Goal: Task Accomplishment & Management: Manage account settings

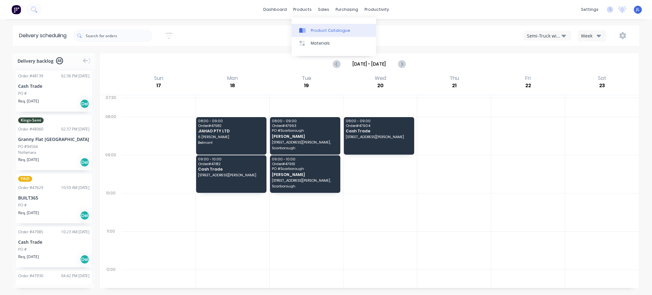
drag, startPoint x: 324, startPoint y: 28, endPoint x: 313, endPoint y: 25, distance: 11.9
click at [324, 28] on div "Product Catalogue" at bounding box center [330, 31] width 39 height 6
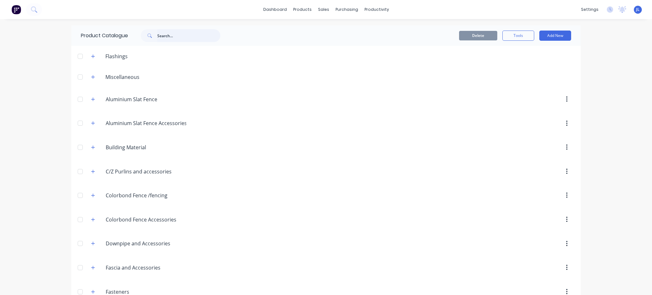
click at [158, 36] on input "text" at bounding box center [188, 35] width 63 height 13
type input "o"
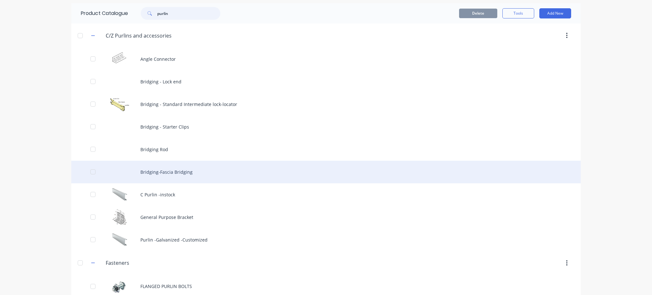
scroll to position [31, 0]
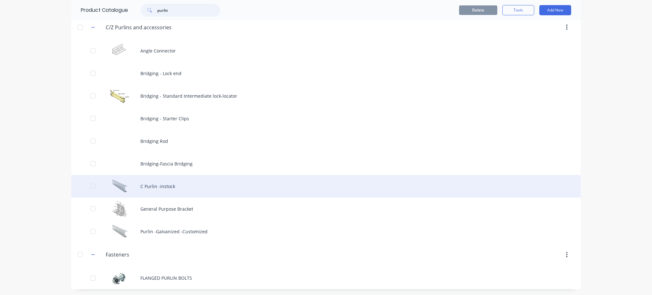
type input "purlin"
click at [163, 191] on div "C Purlin -instock" at bounding box center [325, 186] width 509 height 23
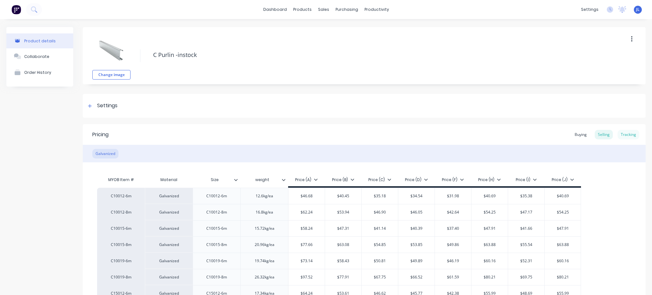
click at [624, 138] on div "Tracking" at bounding box center [629, 135] width 22 height 10
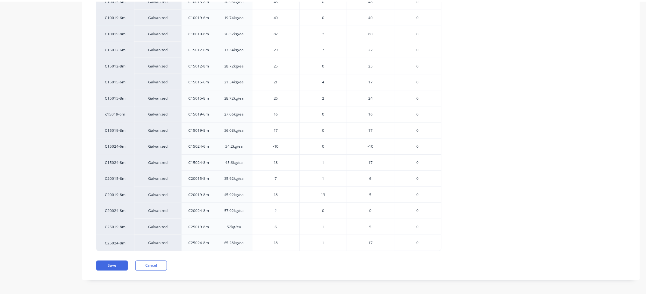
scroll to position [243, 0]
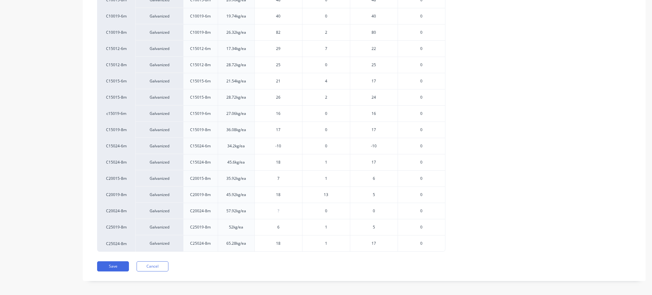
click at [326, 193] on span "13" at bounding box center [326, 195] width 4 height 6
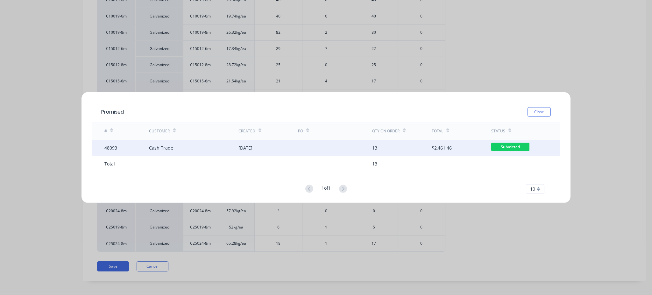
click at [137, 144] on div "48093" at bounding box center [126, 148] width 45 height 16
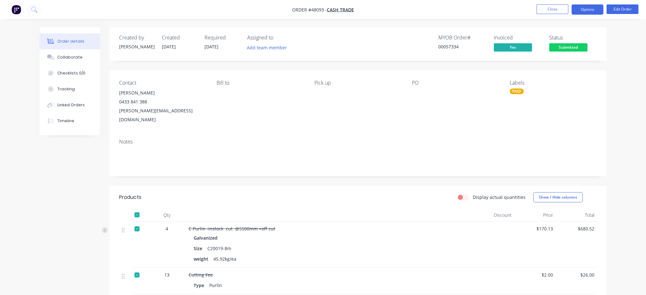
click at [587, 10] on button "Options" at bounding box center [587, 9] width 32 height 10
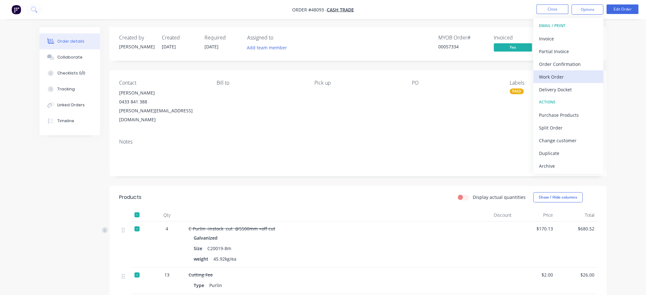
click at [559, 75] on div "Work Order" at bounding box center [568, 76] width 59 height 9
click at [550, 74] on div "Custom" at bounding box center [568, 76] width 59 height 9
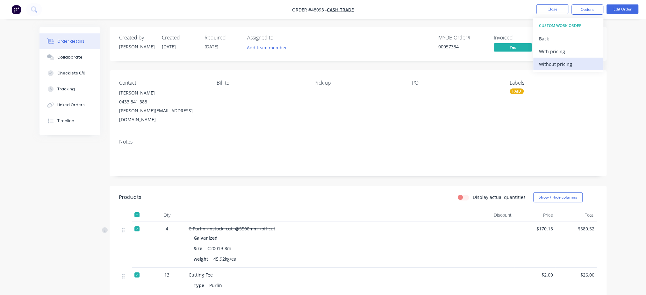
click at [554, 63] on div "Without pricing" at bounding box center [568, 64] width 59 height 9
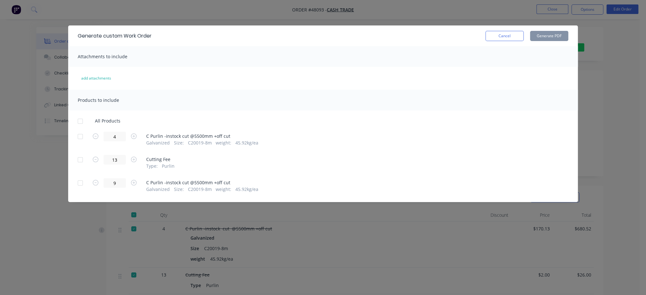
click at [80, 183] on div at bounding box center [80, 183] width 13 height 13
click at [559, 36] on button "Generate PDF" at bounding box center [549, 36] width 38 height 10
click at [487, 34] on button "Cancel" at bounding box center [504, 36] width 38 height 10
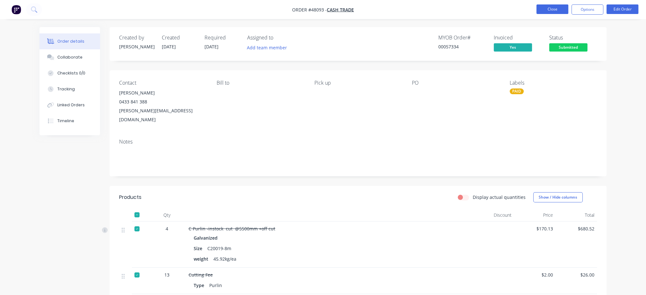
click at [554, 10] on button "Close" at bounding box center [552, 9] width 32 height 10
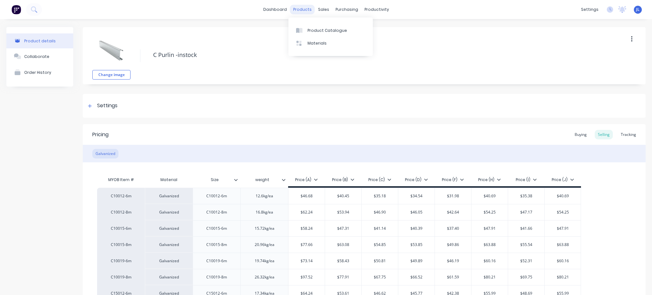
type textarea "x"
click at [322, 27] on link "Product Catalogue" at bounding box center [330, 30] width 84 height 13
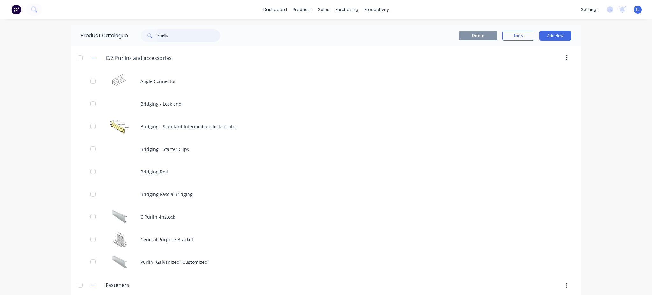
click at [185, 34] on input "purlin" at bounding box center [188, 35] width 63 height 13
drag, startPoint x: 335, startPoint y: 45, endPoint x: 331, endPoint y: 43, distance: 4.0
click at [335, 45] on div "Customers" at bounding box center [342, 43] width 23 height 6
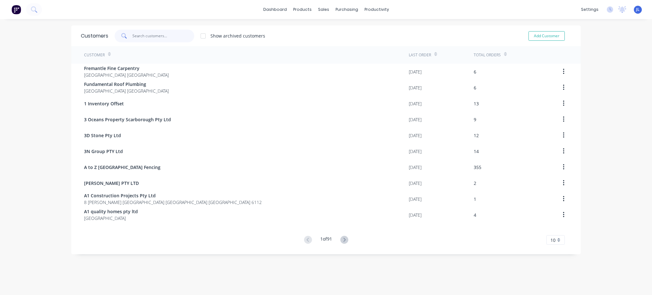
click at [184, 36] on input "text" at bounding box center [163, 36] width 62 height 13
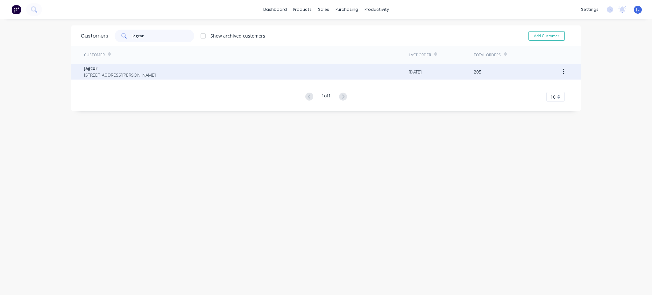
type input "jagcor"
click at [147, 68] on span "Jagcor" at bounding box center [120, 68] width 72 height 7
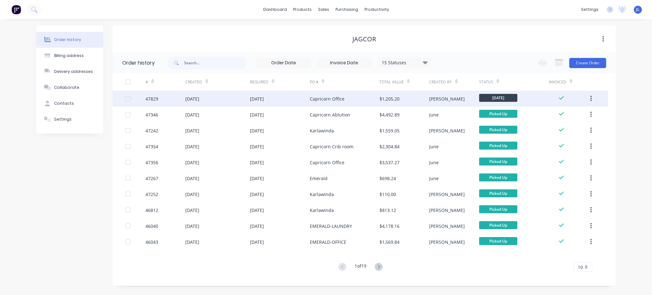
click at [159, 98] on div "47829" at bounding box center [165, 99] width 40 height 16
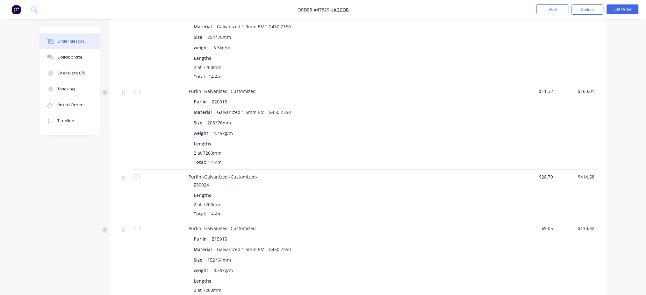
scroll to position [212, 0]
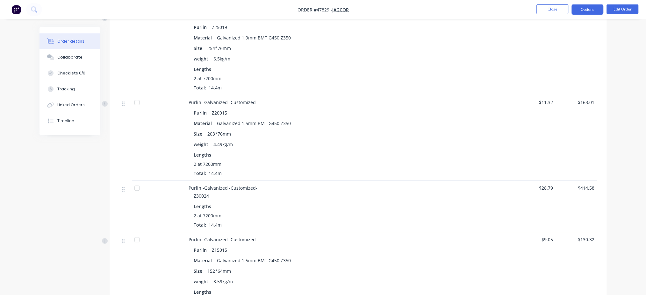
click at [590, 7] on button "Options" at bounding box center [587, 9] width 32 height 10
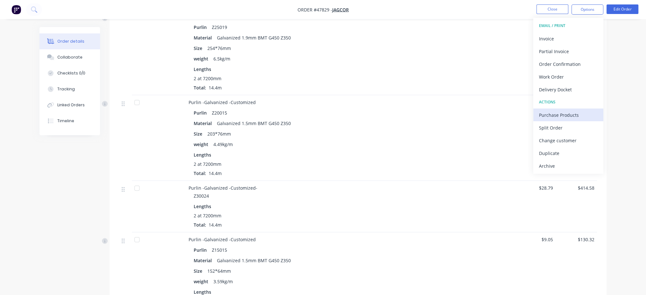
click at [558, 117] on div "Purchase Products" at bounding box center [568, 114] width 59 height 9
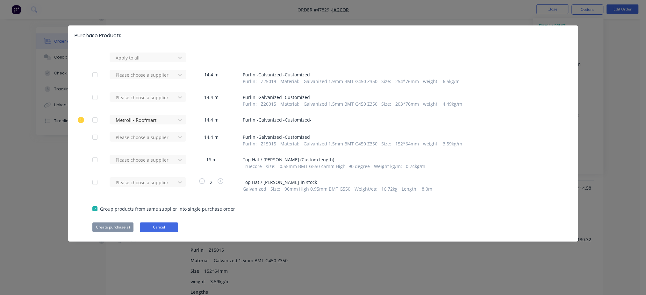
click at [156, 227] on button "Cancel" at bounding box center [159, 228] width 38 height 10
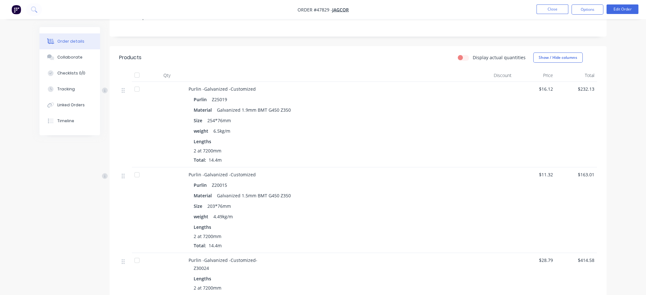
scroll to position [127, 0]
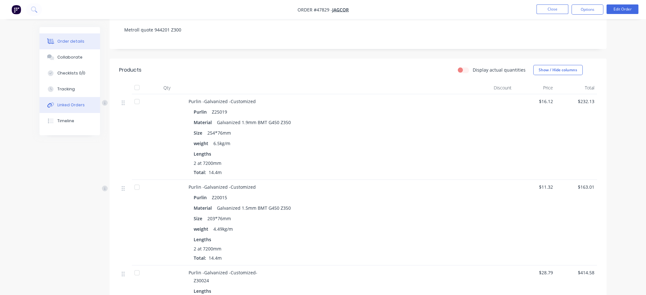
click at [66, 99] on button "Linked Orders" at bounding box center [69, 105] width 60 height 16
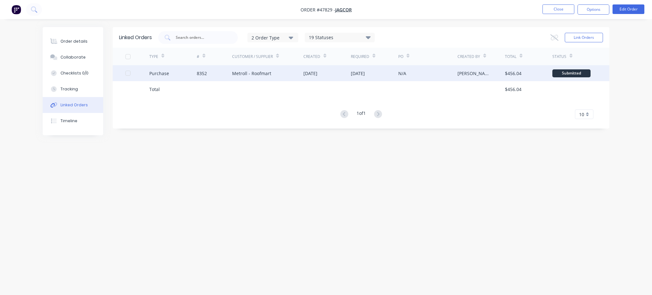
click at [246, 73] on div "Metroll - Roofmart" at bounding box center [251, 73] width 39 height 7
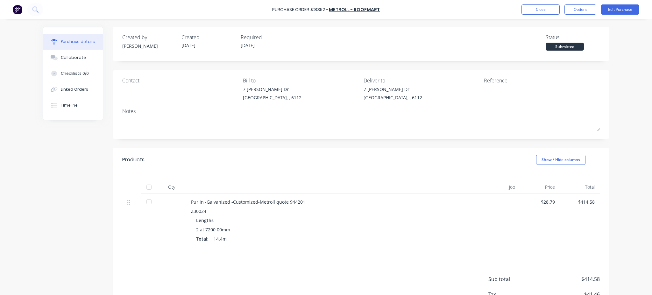
click at [328, 155] on div "Products Show / Hide columns" at bounding box center [361, 159] width 497 height 23
click at [549, 5] on button "Close" at bounding box center [540, 9] width 38 height 10
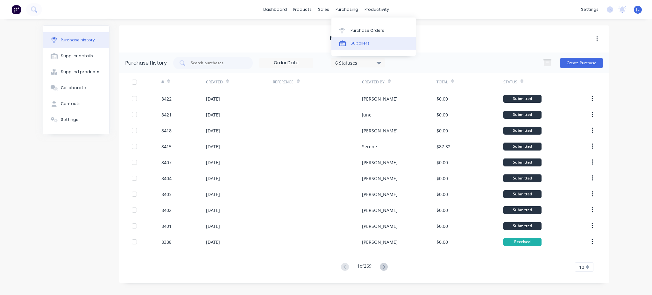
click at [355, 40] on link "Suppliers" at bounding box center [373, 43] width 84 height 13
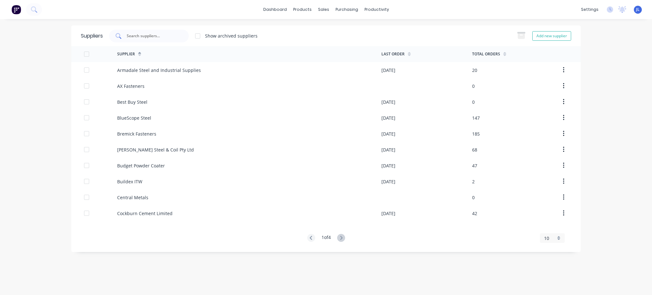
click at [168, 38] on input "text" at bounding box center [152, 36] width 53 height 6
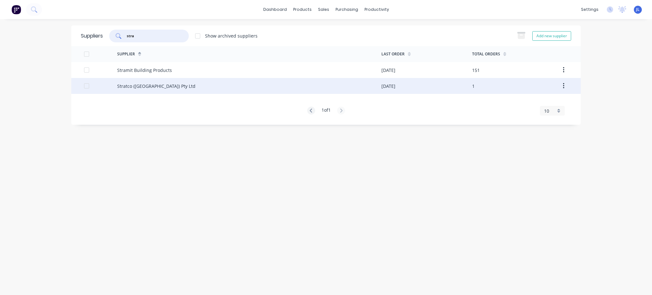
type input "stra"
click at [135, 86] on div "Stratco (WA) Pty Ltd" at bounding box center [156, 86] width 78 height 7
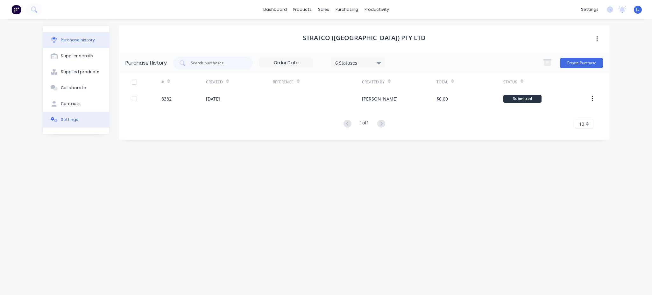
click at [67, 119] on div "Settings" at bounding box center [70, 120] width 18 height 6
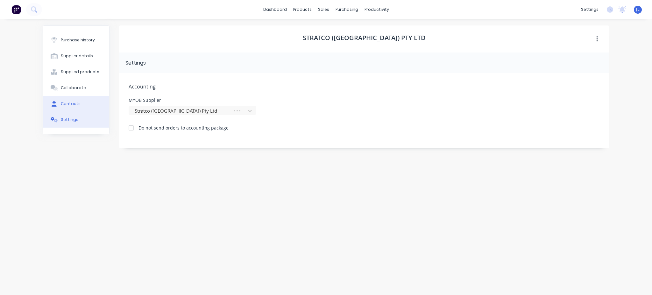
click at [71, 105] on div "Contacts" at bounding box center [71, 104] width 20 height 6
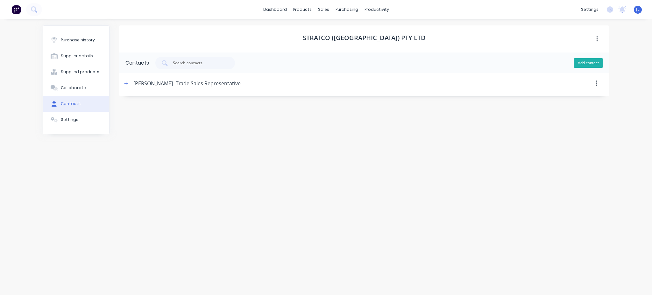
click at [585, 62] on button "Add contact" at bounding box center [588, 63] width 29 height 10
select select "AU"
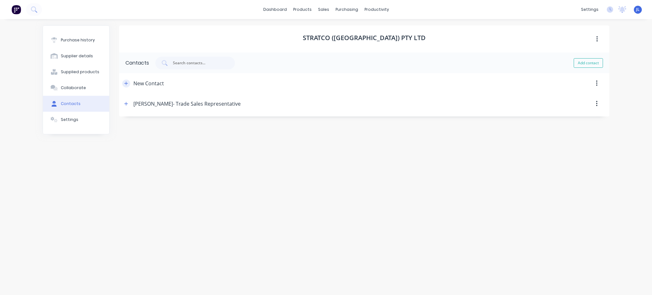
click at [128, 84] on button "button" at bounding box center [126, 84] width 8 height 8
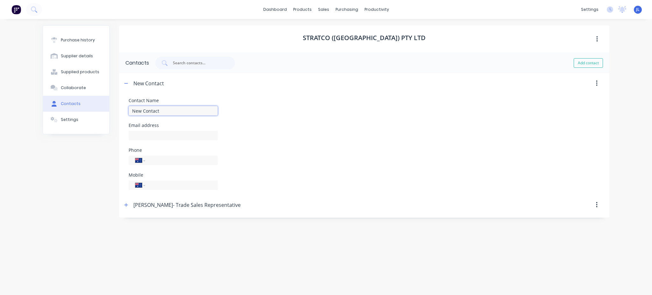
click at [186, 108] on input "New Contact" at bounding box center [173, 111] width 89 height 10
click at [185, 108] on input "New Contact" at bounding box center [173, 111] width 89 height 10
type input "i"
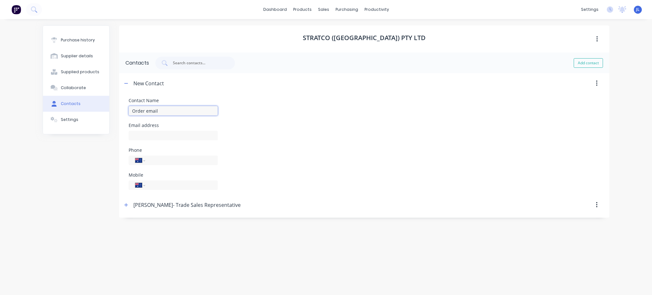
type input "Order email"
type input "tradewa@stratcowa.com.au"
click at [166, 182] on input "tel" at bounding box center [180, 185] width 61 height 7
drag, startPoint x: 376, startPoint y: 239, endPoint x: 441, endPoint y: 148, distance: 111.8
click at [376, 237] on div "Stratco (WA) Pty Ltd Contacts Add contact Order email Contact Name Order email …" at bounding box center [364, 153] width 490 height 257
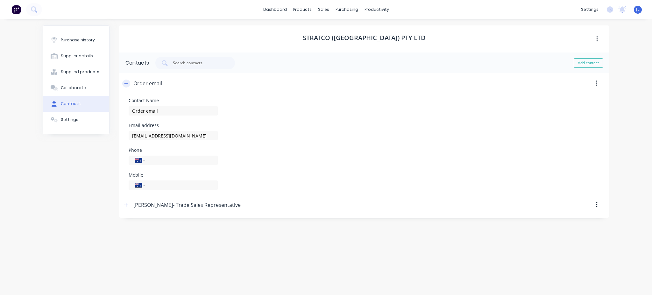
click at [125, 83] on icon "button" at bounding box center [126, 83] width 4 height 0
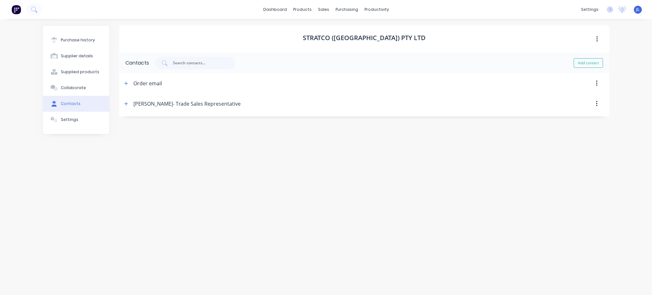
click at [173, 42] on div "Stratco (WA) Pty Ltd" at bounding box center [364, 38] width 490 height 27
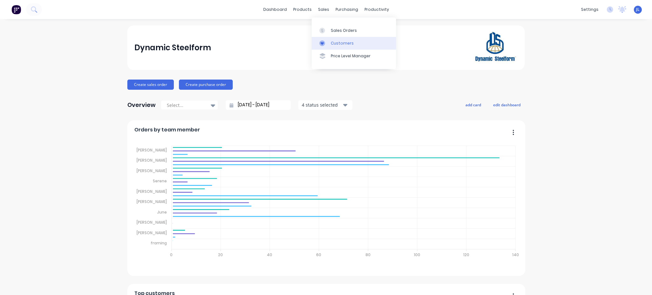
click at [339, 42] on div "Customers" at bounding box center [342, 43] width 23 height 6
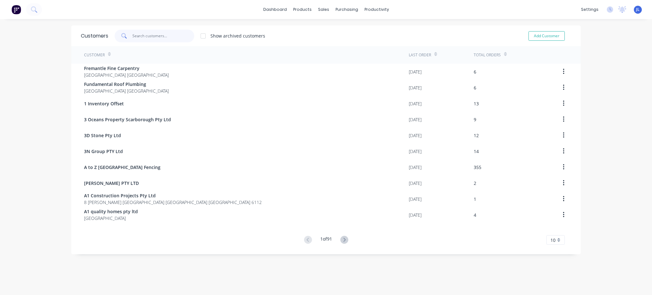
click at [161, 38] on input "text" at bounding box center [163, 36] width 62 height 13
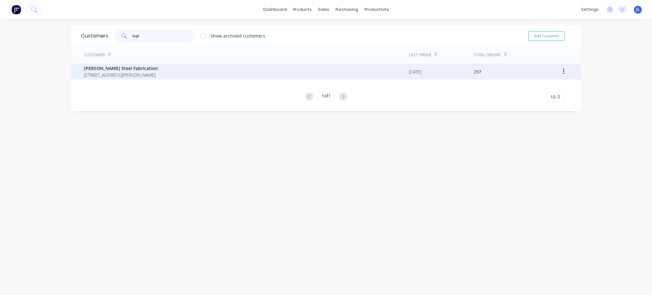
type input "lupi"
click at [135, 70] on span "[PERSON_NAME] Steel Fabrication" at bounding box center [121, 68] width 74 height 7
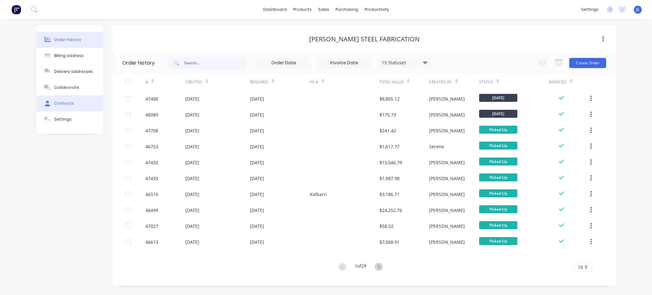
click at [61, 100] on button "Contacts" at bounding box center [69, 104] width 67 height 16
select select "AU"
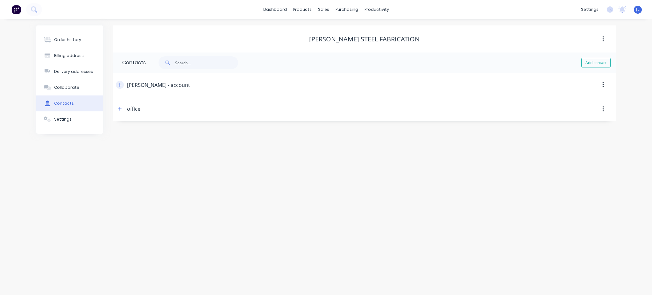
click at [121, 85] on icon "button" at bounding box center [120, 85] width 4 height 4
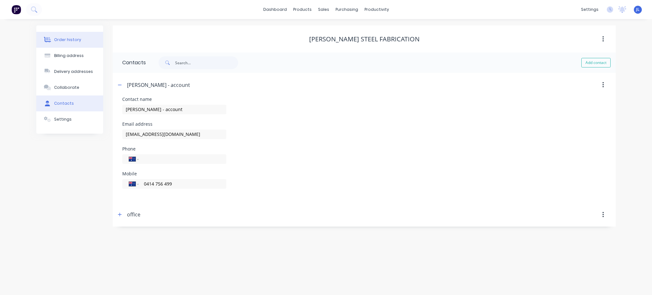
click at [59, 42] on div "Order history" at bounding box center [67, 40] width 27 height 6
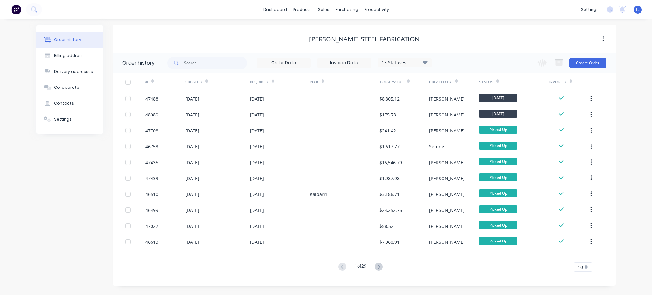
click at [36, 32] on button "Order history" at bounding box center [69, 40] width 67 height 16
